Goal: Transaction & Acquisition: Purchase product/service

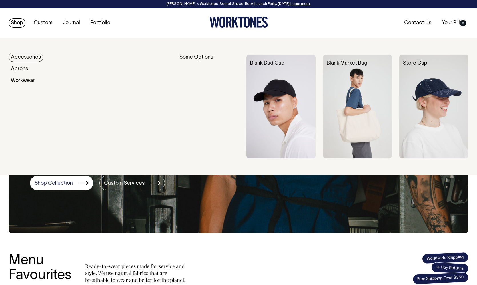
click at [18, 55] on link "Accessories" at bounding box center [26, 57] width 35 height 9
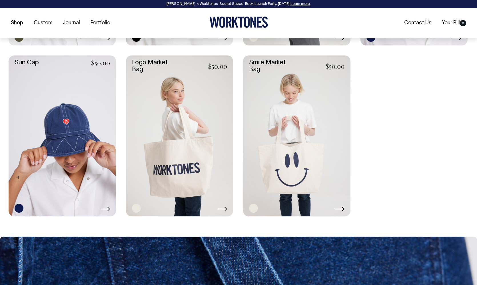
scroll to position [571, 0]
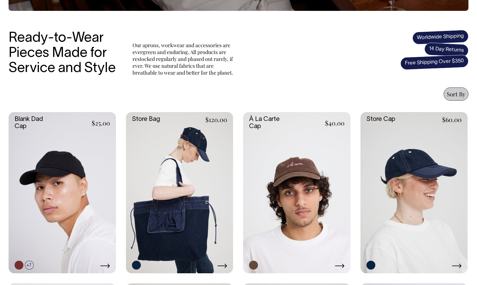
click at [300, 166] on link at bounding box center [296, 192] width 107 height 161
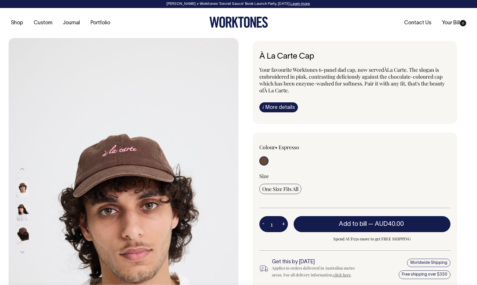
click at [17, 208] on img at bounding box center [22, 211] width 13 height 20
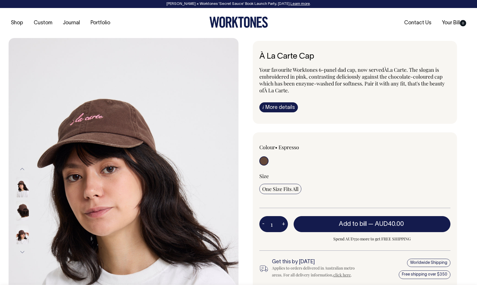
click at [22, 231] on img at bounding box center [22, 234] width 13 height 20
